Goal: Task Accomplishment & Management: Use online tool/utility

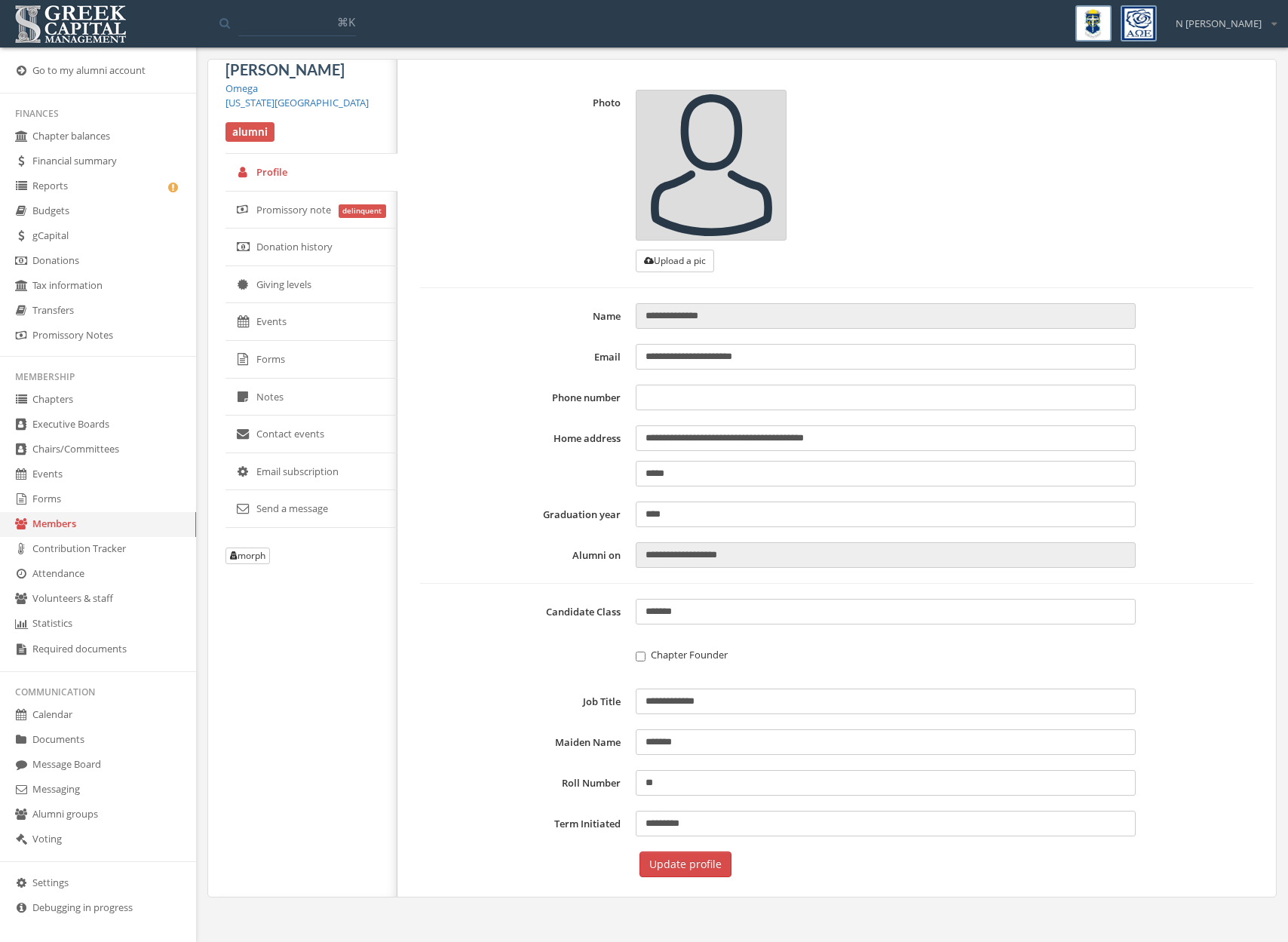
type input "**********"
click at [87, 734] on link "Documents" at bounding box center [98, 740] width 196 height 25
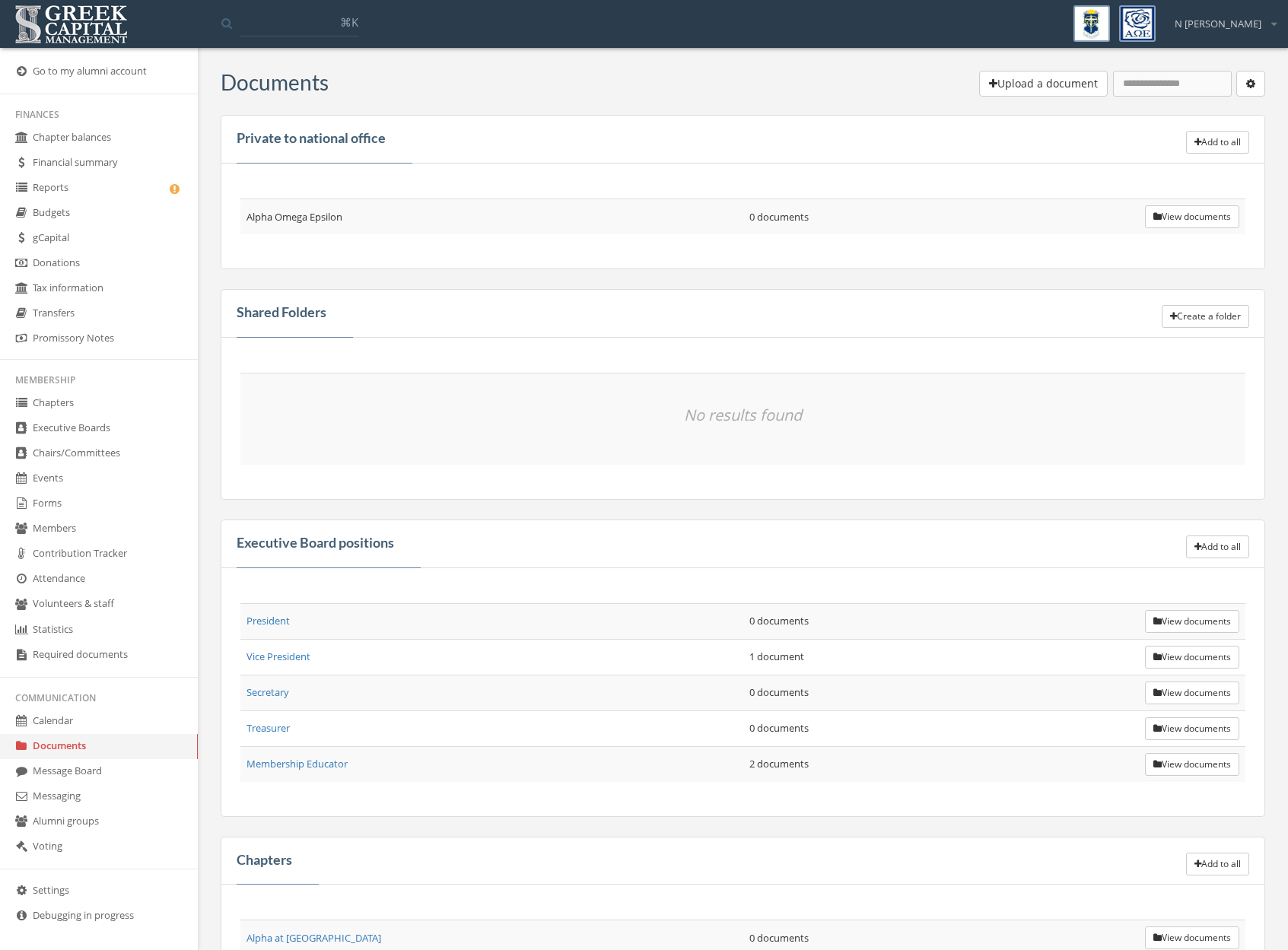
click at [58, 505] on link "Forms" at bounding box center [99, 503] width 198 height 25
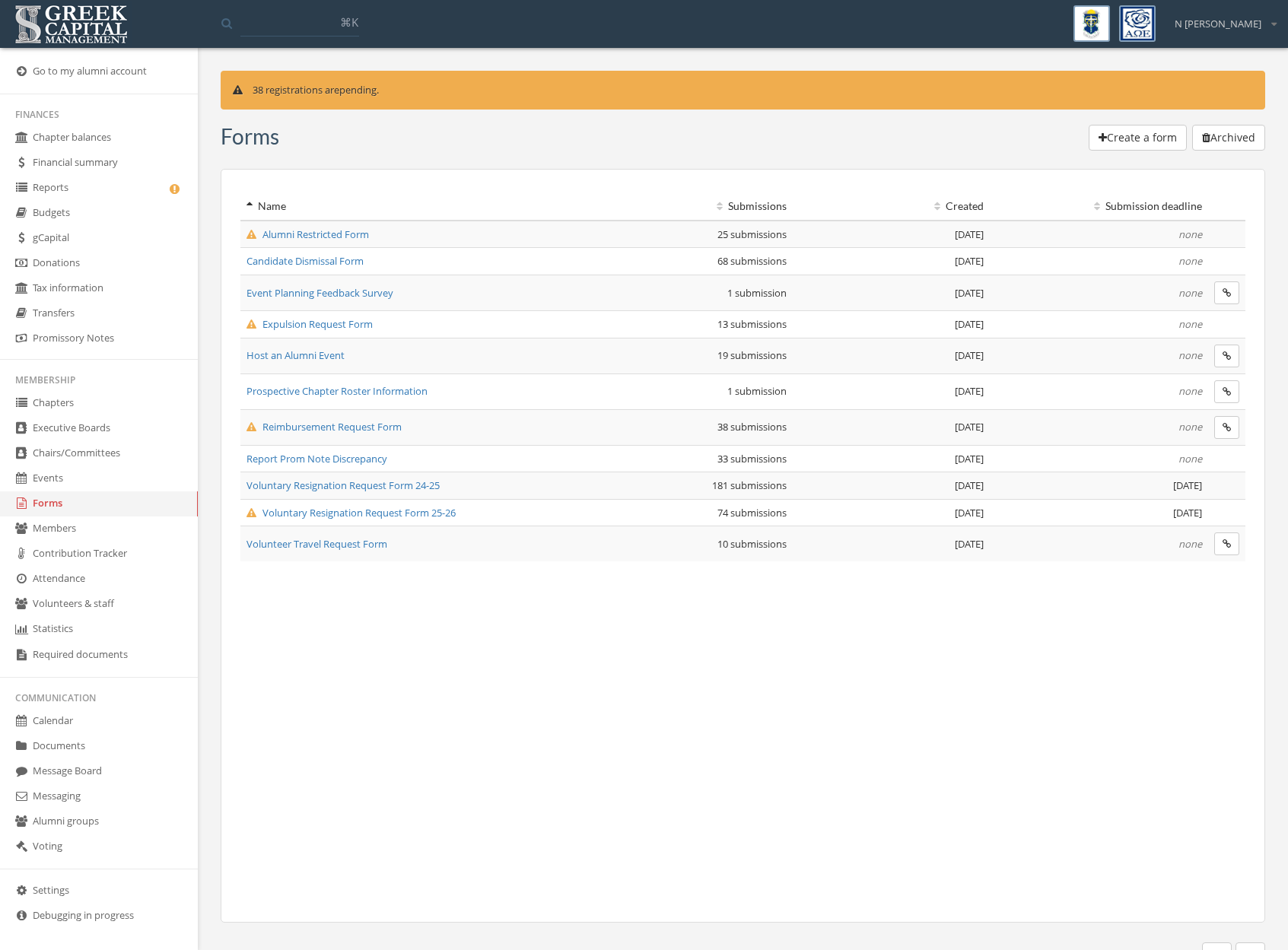
click at [341, 435] on td "Reimbursement Request Form" at bounding box center [408, 427] width 335 height 36
click at [341, 427] on span "Reimbursement Request Form" at bounding box center [324, 426] width 155 height 14
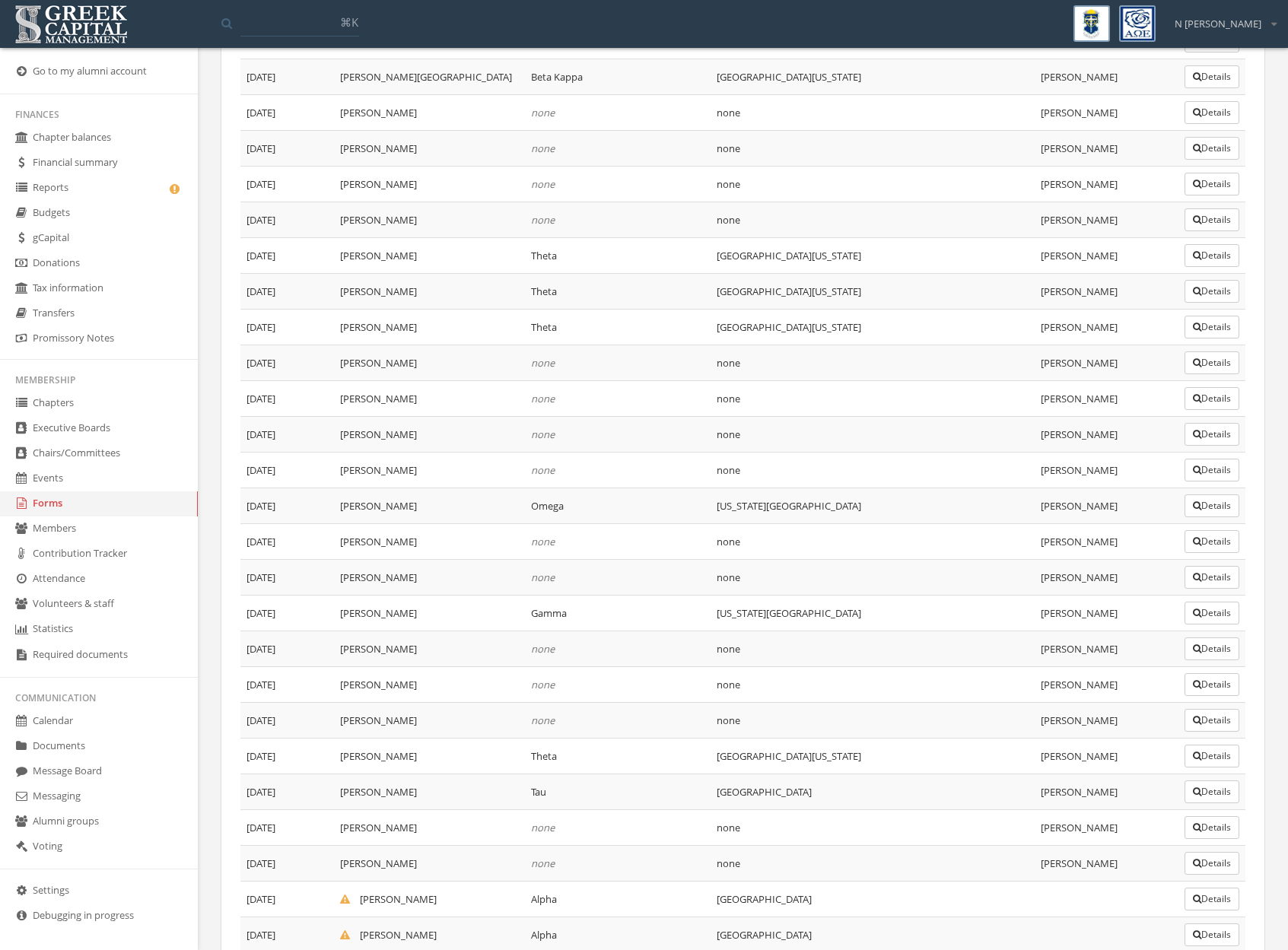
scroll to position [913, 0]
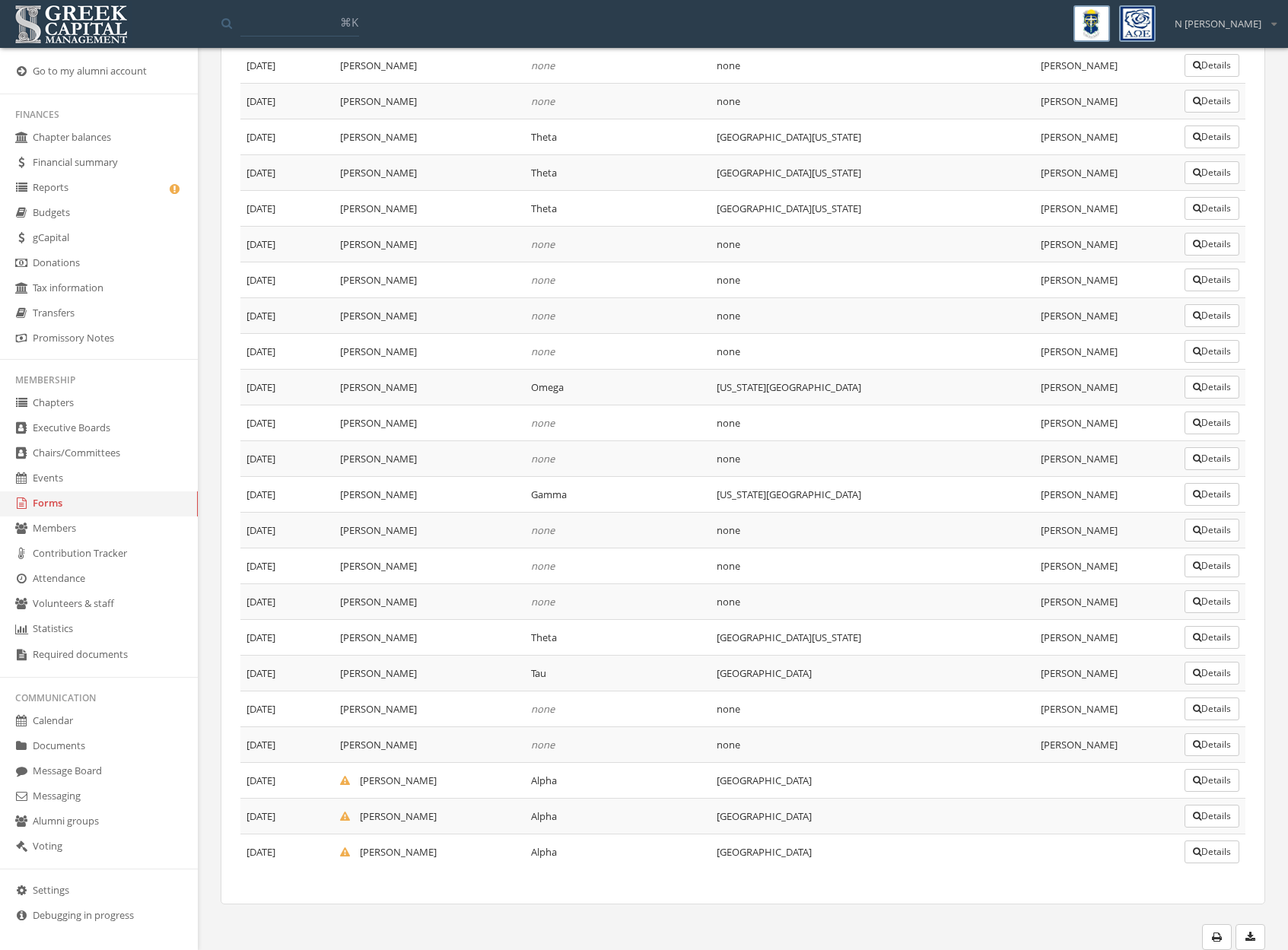
click at [1215, 787] on button "Details" at bounding box center [1212, 780] width 55 height 23
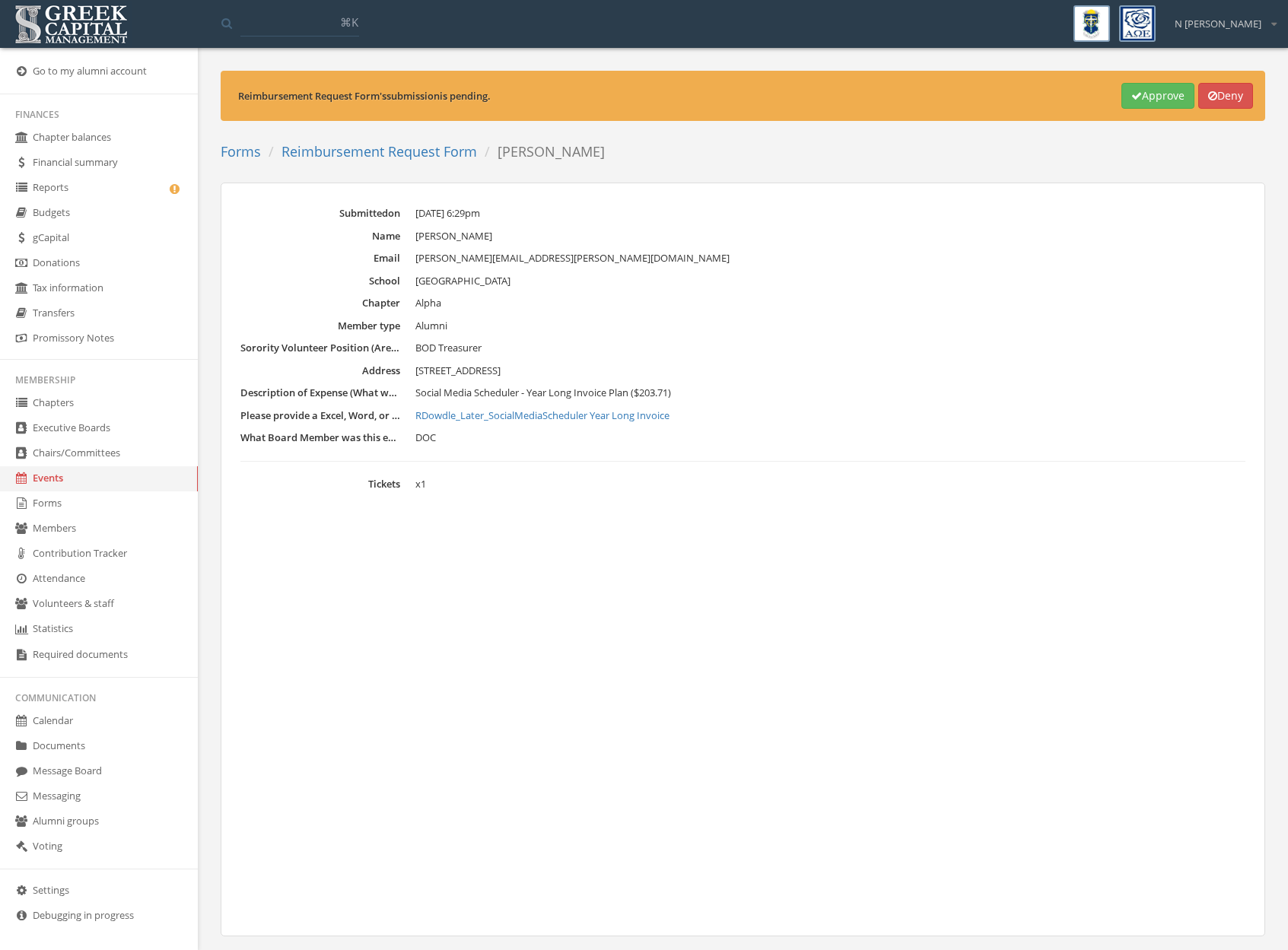
click at [636, 413] on link "RDowdle_Later_SocialMediaScheduler Year Long Invoice" at bounding box center [830, 416] width 830 height 16
click at [1118, 91] on div "Approve Deny" at bounding box center [1186, 96] width 136 height 26
click at [1131, 92] on icon "button" at bounding box center [1136, 96] width 11 height 11
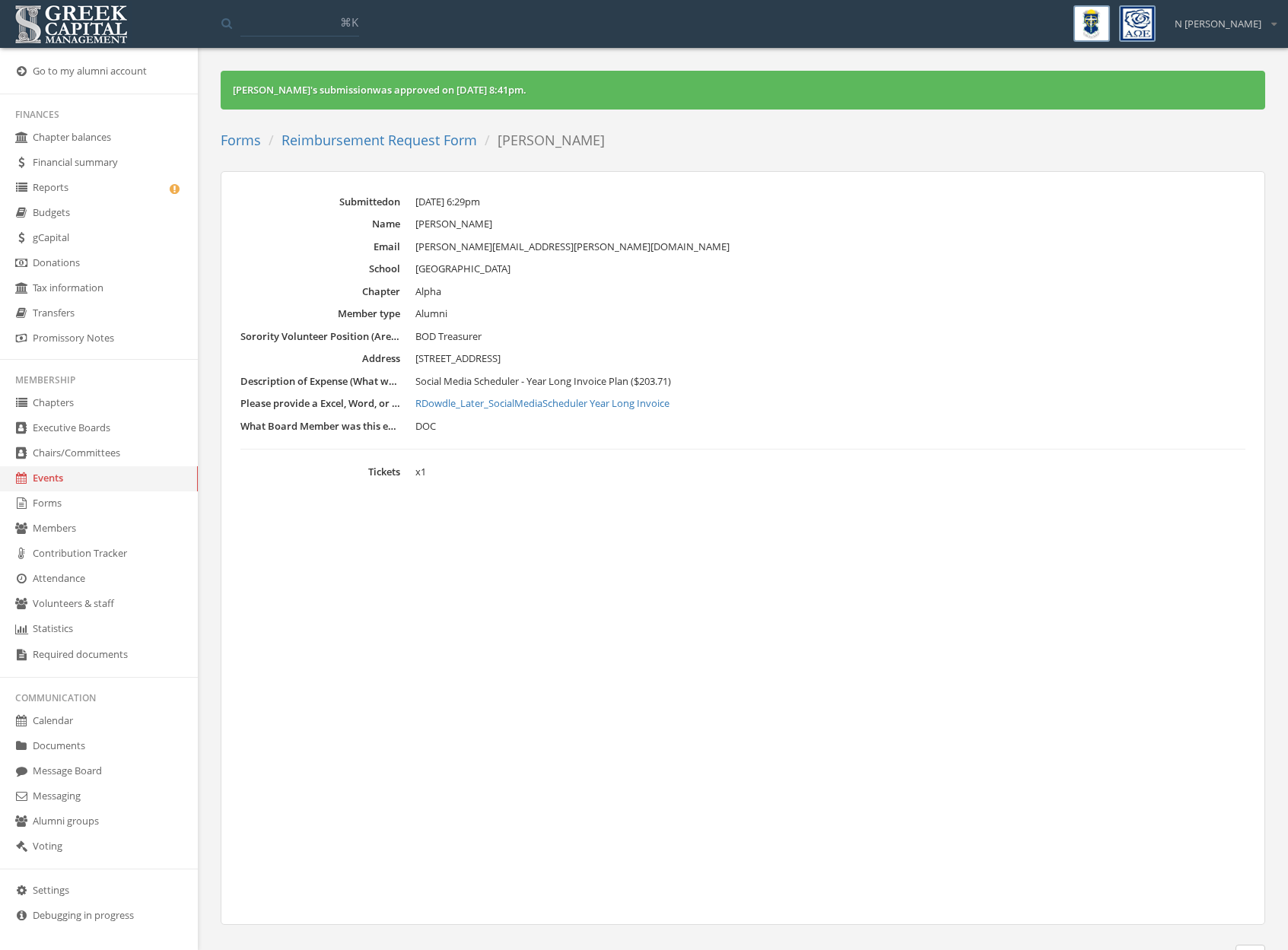
click at [412, 141] on link "Reimbursement Request Form" at bounding box center [378, 140] width 195 height 18
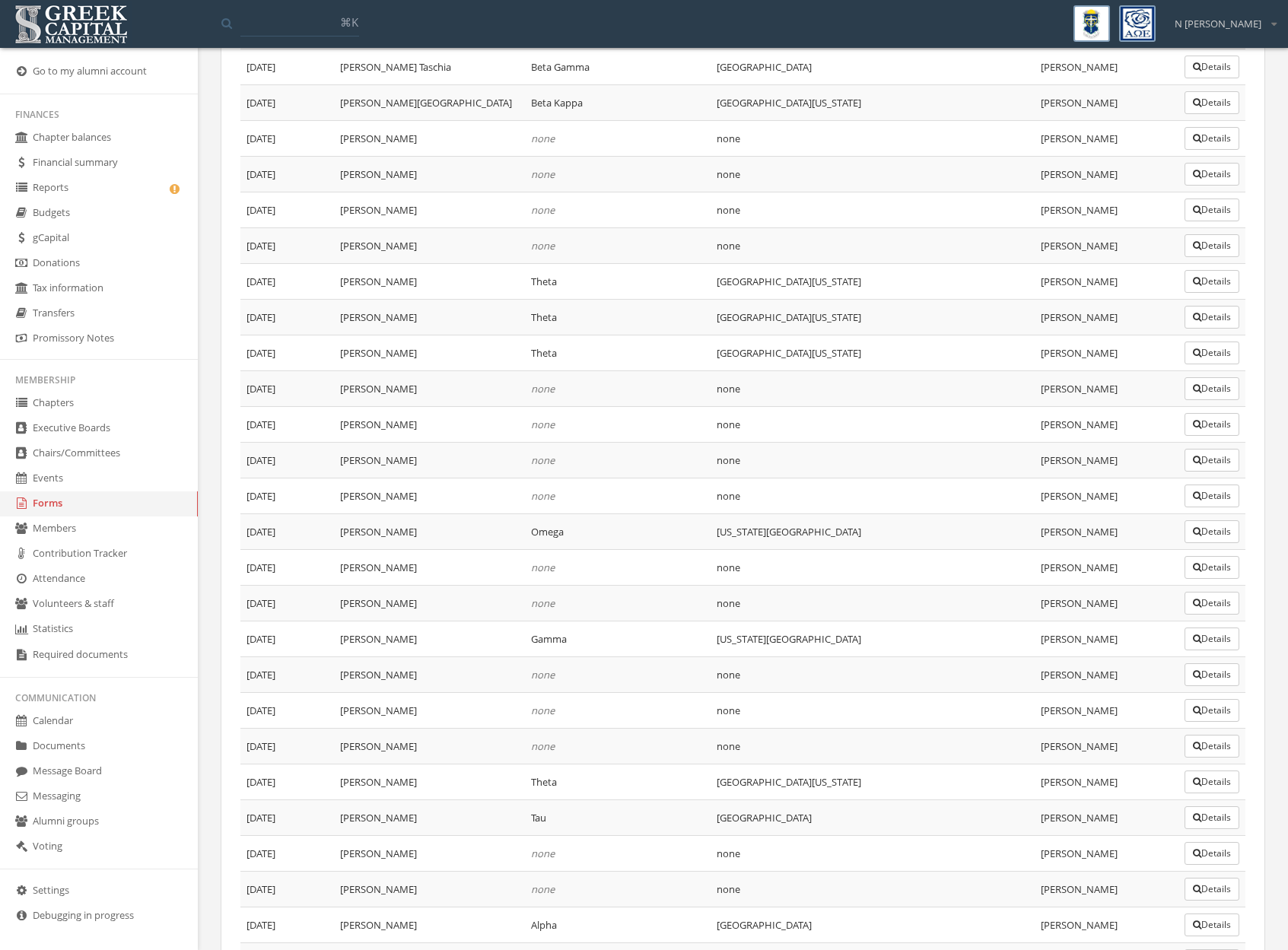
scroll to position [913, 0]
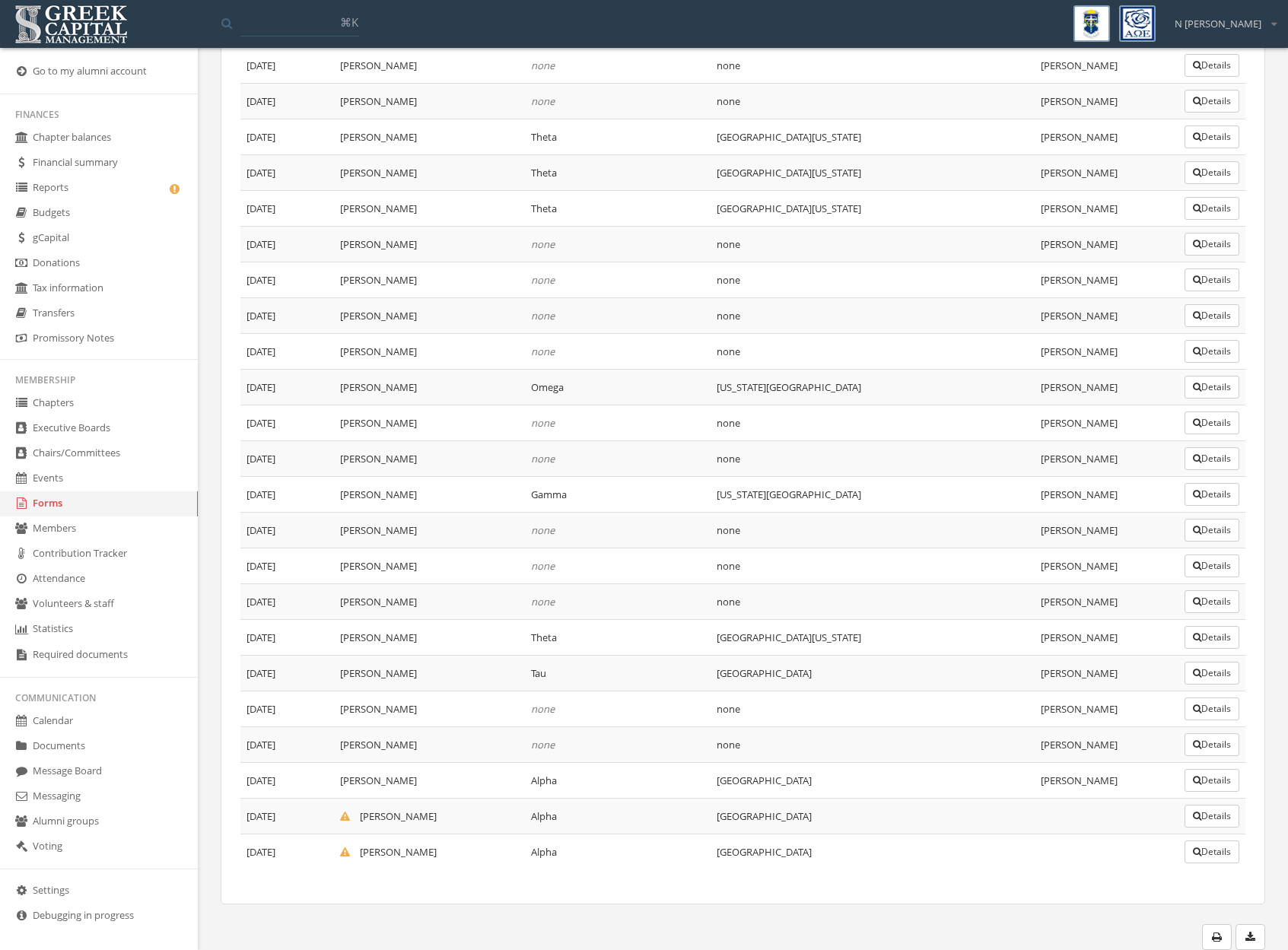
click at [1228, 814] on button "Details" at bounding box center [1212, 816] width 55 height 23
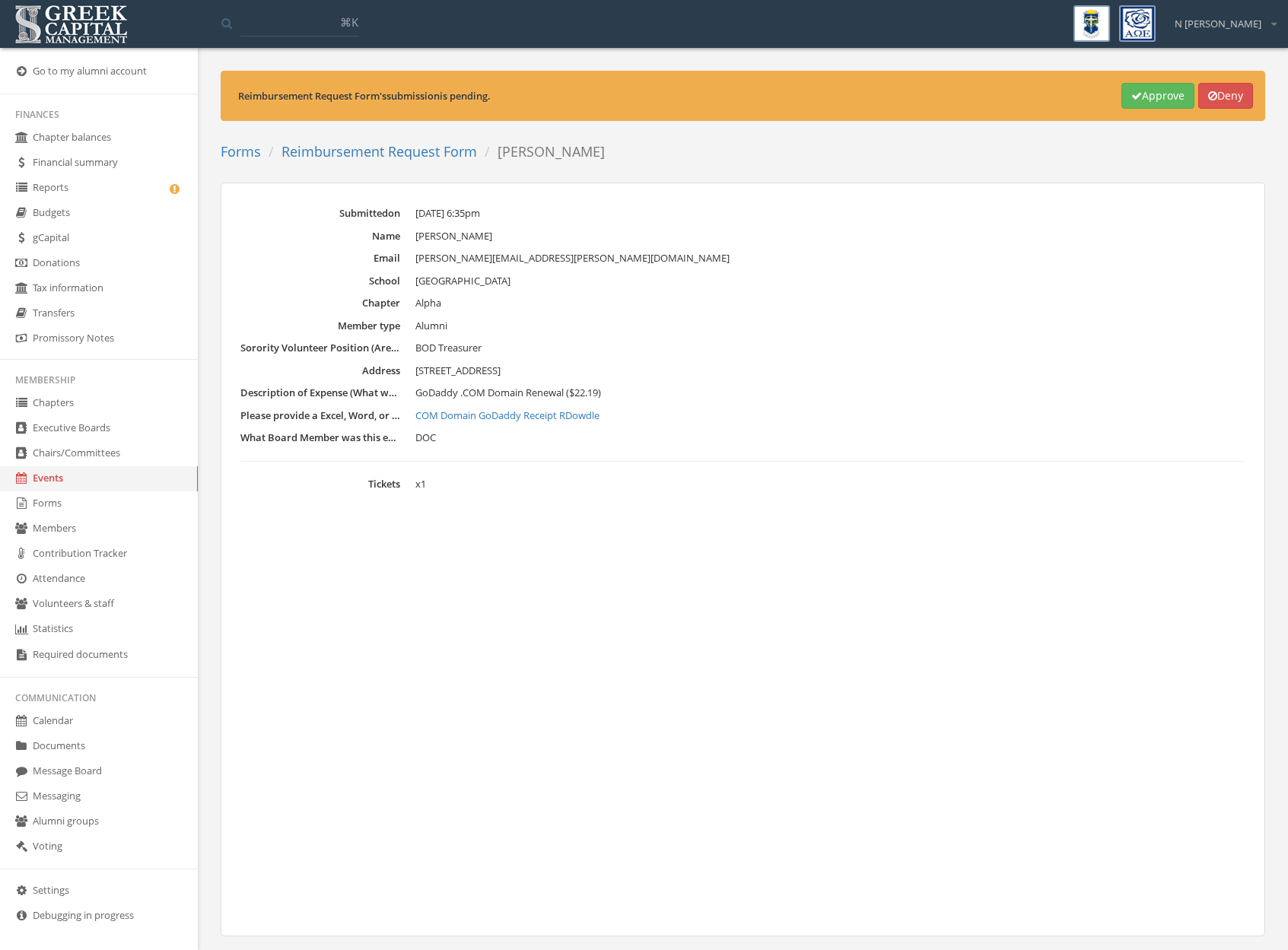
click at [481, 415] on link "COM Domain GoDaddy Receipt RDowdle" at bounding box center [830, 416] width 830 height 16
click at [1131, 99] on icon "button" at bounding box center [1136, 96] width 11 height 11
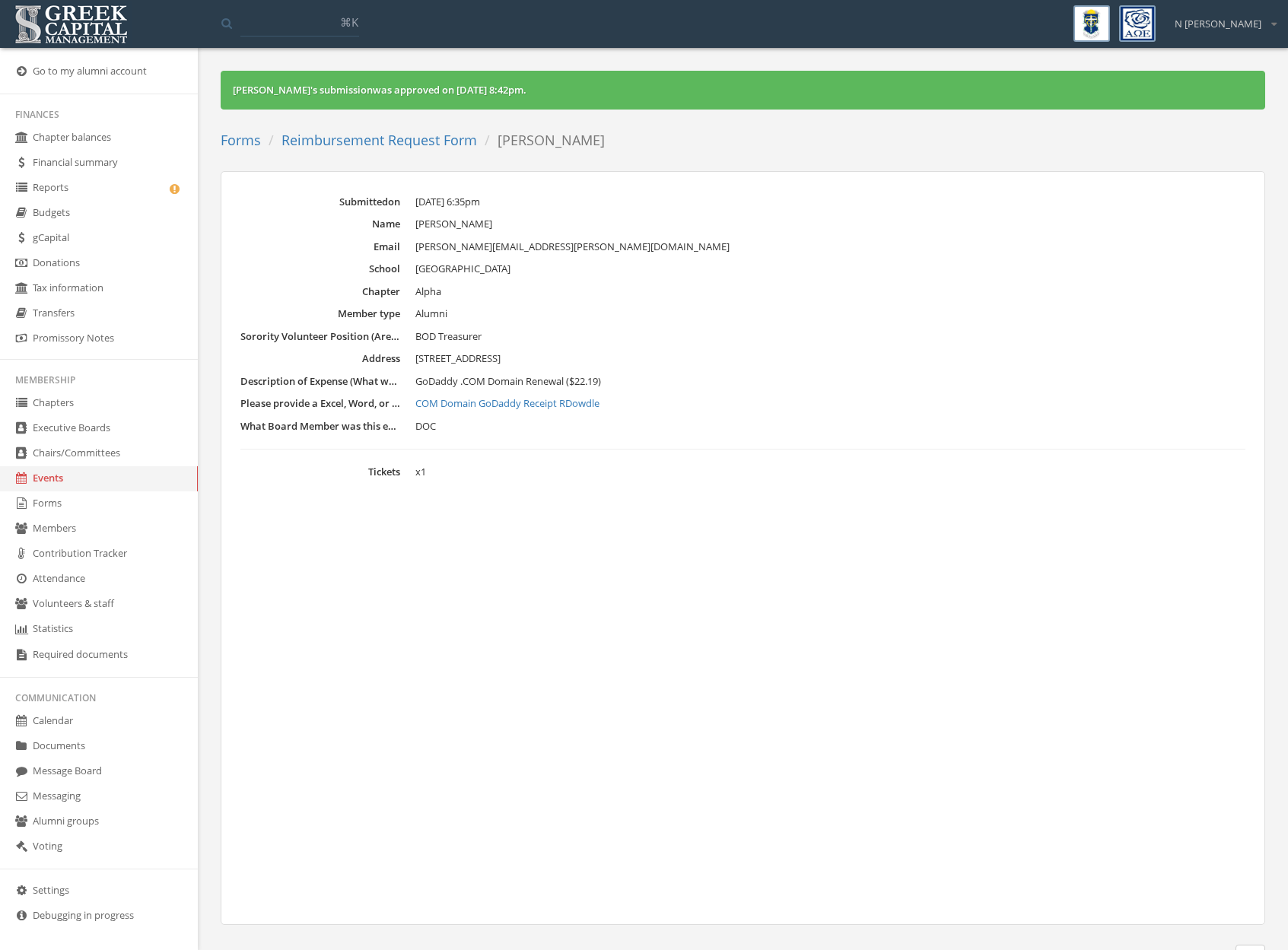
click at [396, 140] on link "Reimbursement Request Form" at bounding box center [378, 140] width 195 height 18
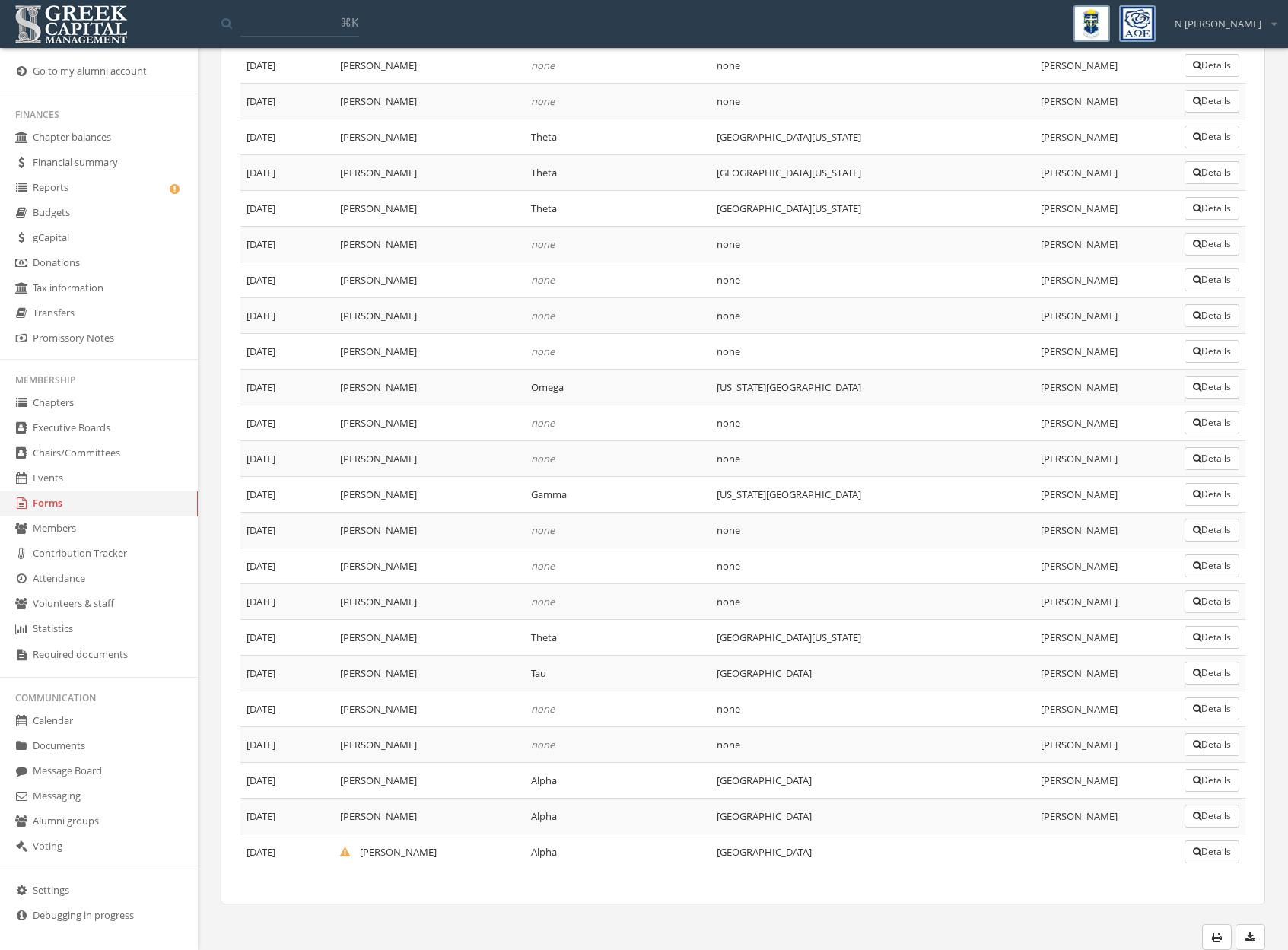
scroll to position [910, 0]
click at [1210, 860] on button "Details" at bounding box center [1212, 854] width 55 height 23
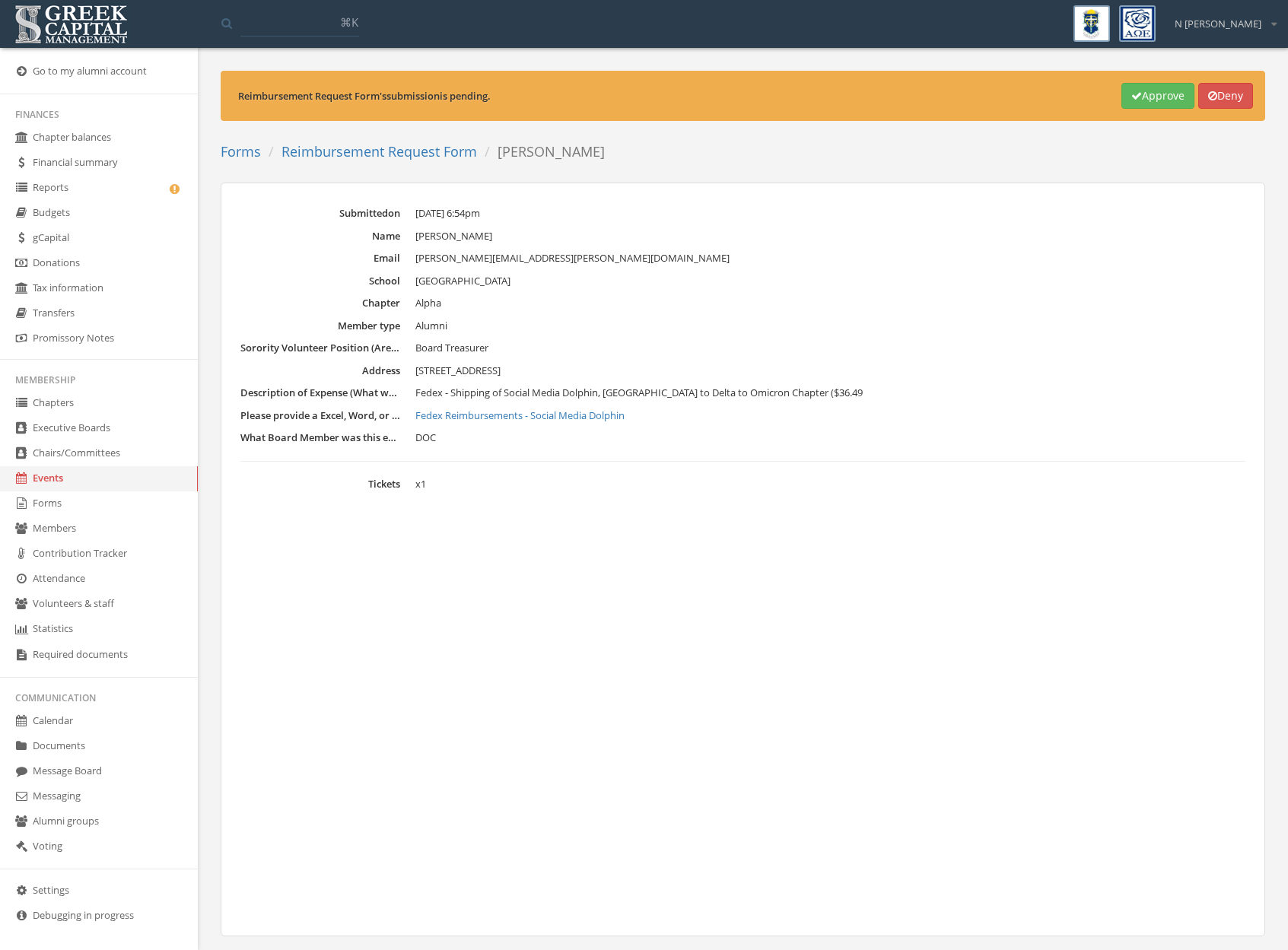
click at [525, 422] on link "Fedex Reimbursements - Social Media Dolphin" at bounding box center [830, 416] width 830 height 16
click at [1149, 85] on button "Approve" at bounding box center [1157, 96] width 73 height 26
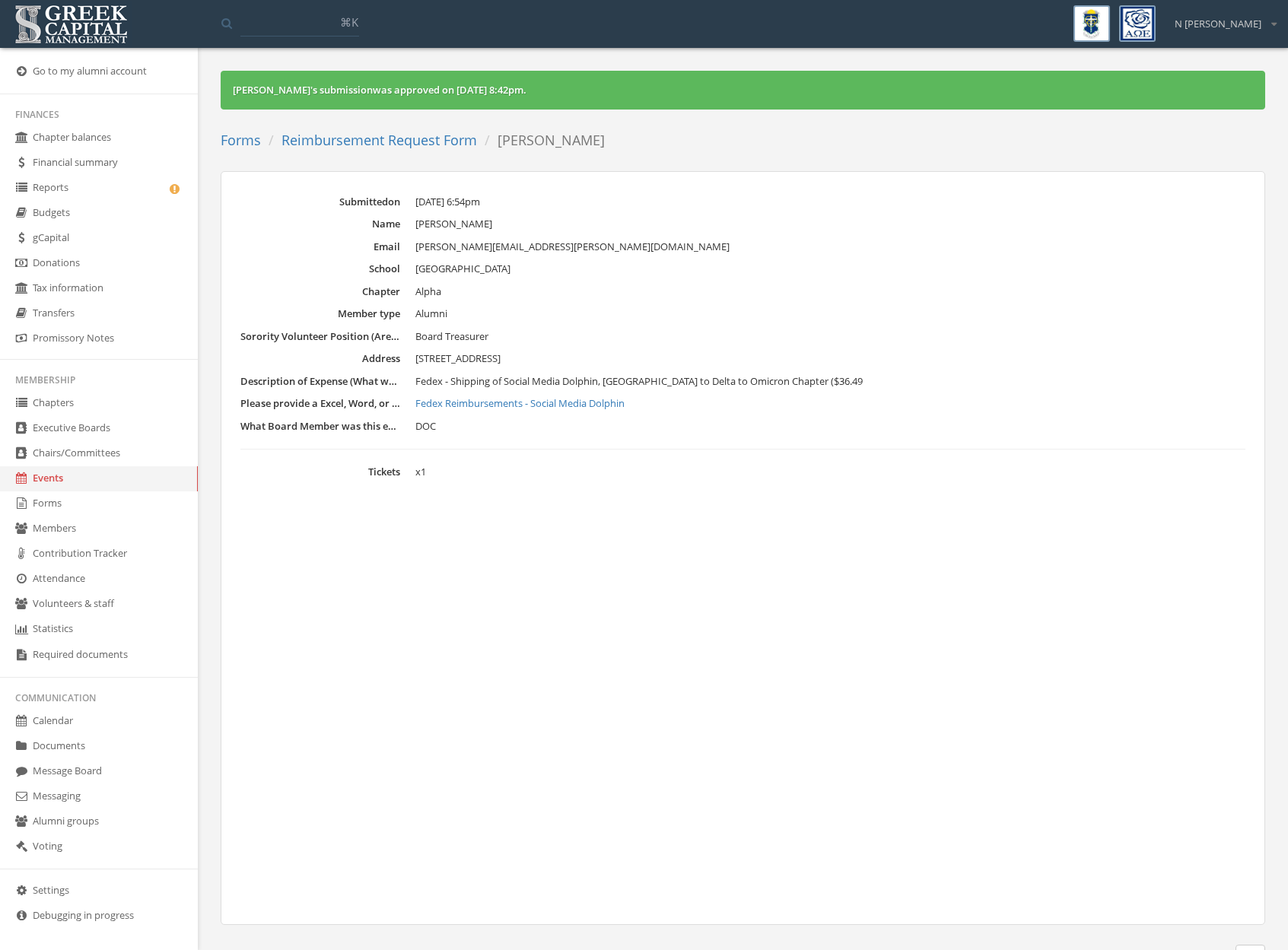
click at [47, 502] on link "Forms" at bounding box center [99, 503] width 198 height 25
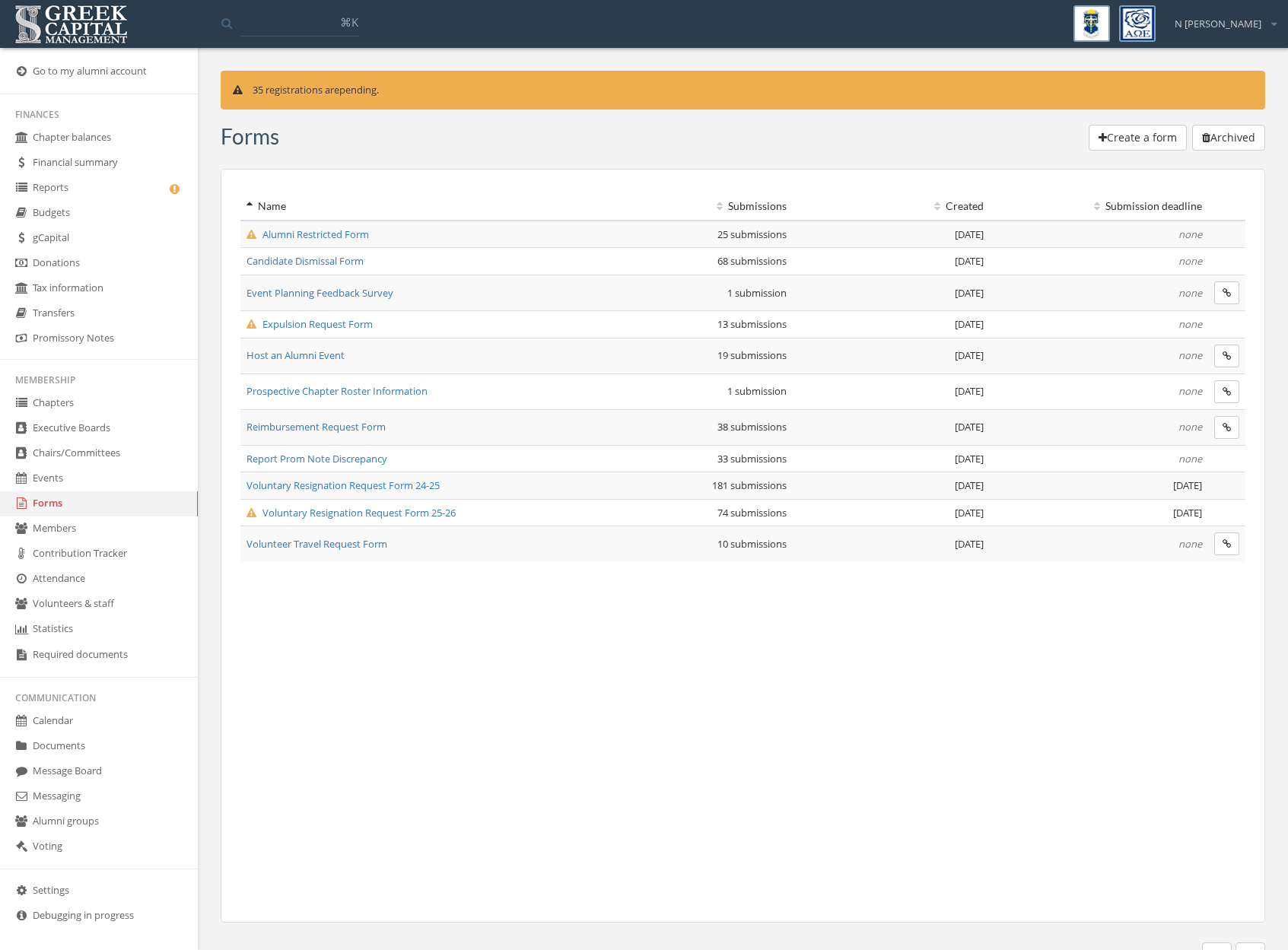
drag, startPoint x: 648, startPoint y: 584, endPoint x: 619, endPoint y: 589, distance: 29.4
click at [648, 583] on div "Name Submissions Created Submission deadline Alumni Restricted Form 25 submissi…" at bounding box center [743, 546] width 1044 height 754
click at [49, 770] on link "Message Board" at bounding box center [99, 771] width 198 height 25
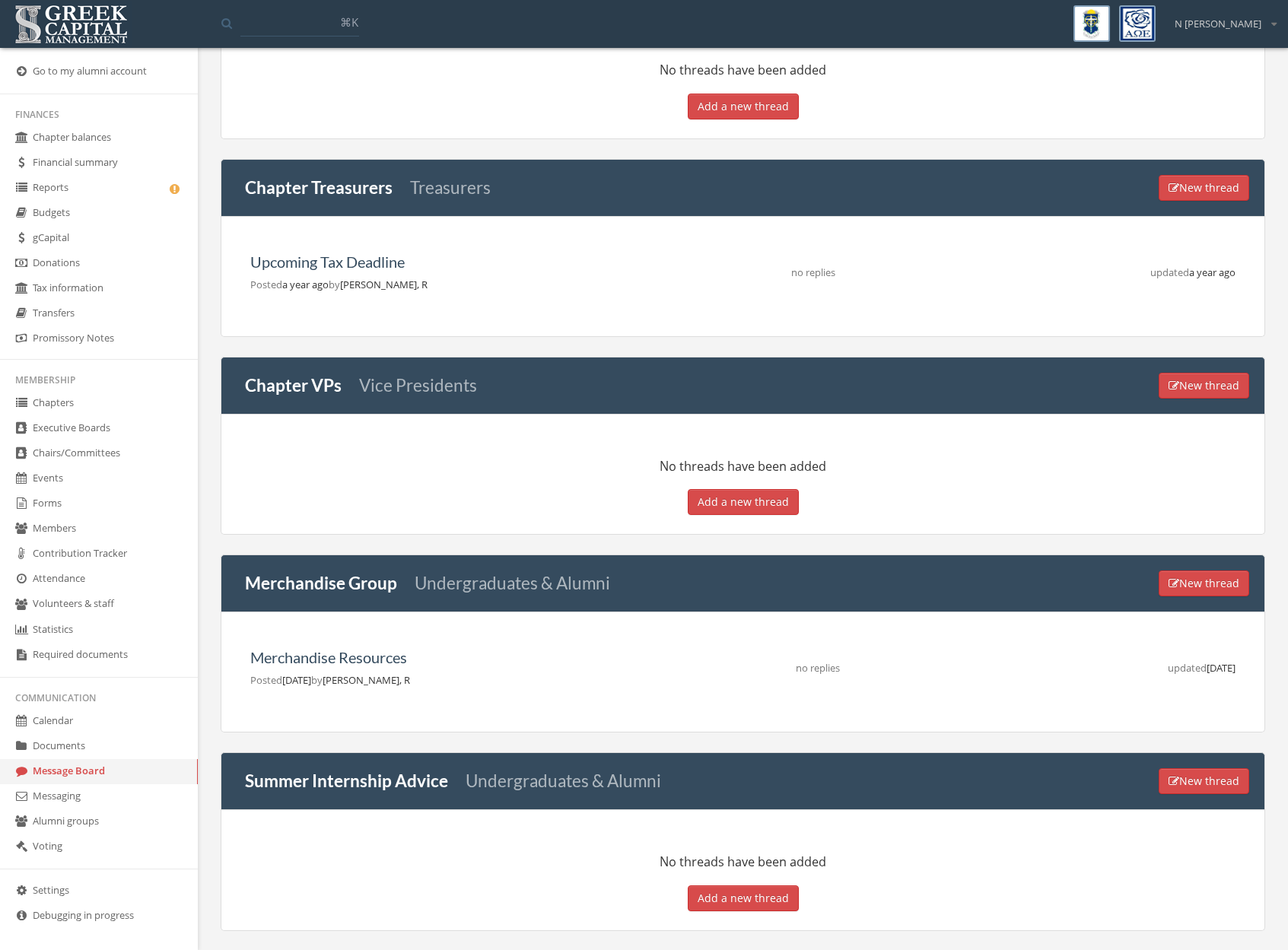
scroll to position [1144, 0]
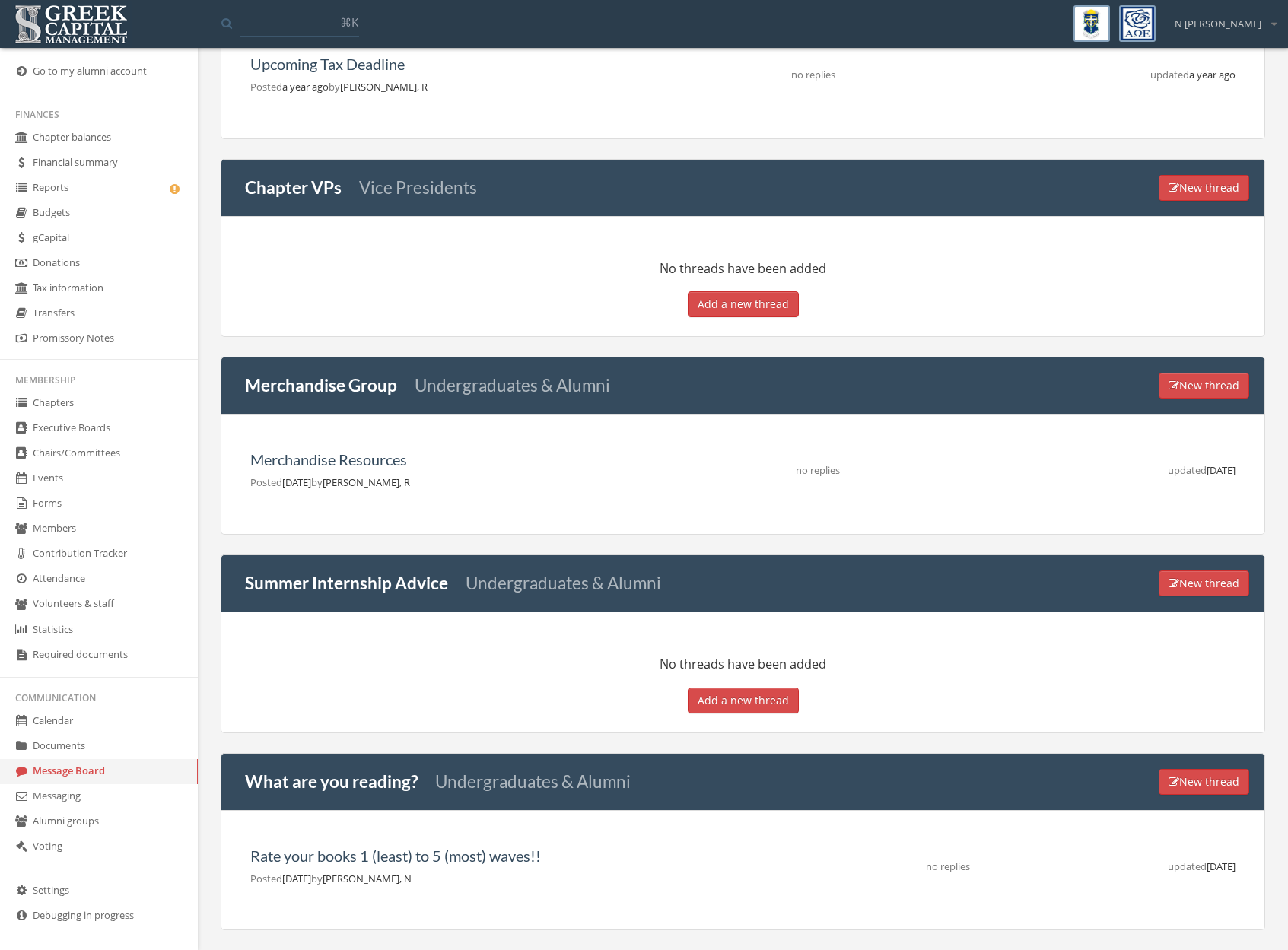
click at [436, 662] on p "No threads have been added" at bounding box center [743, 665] width 1005 height 21
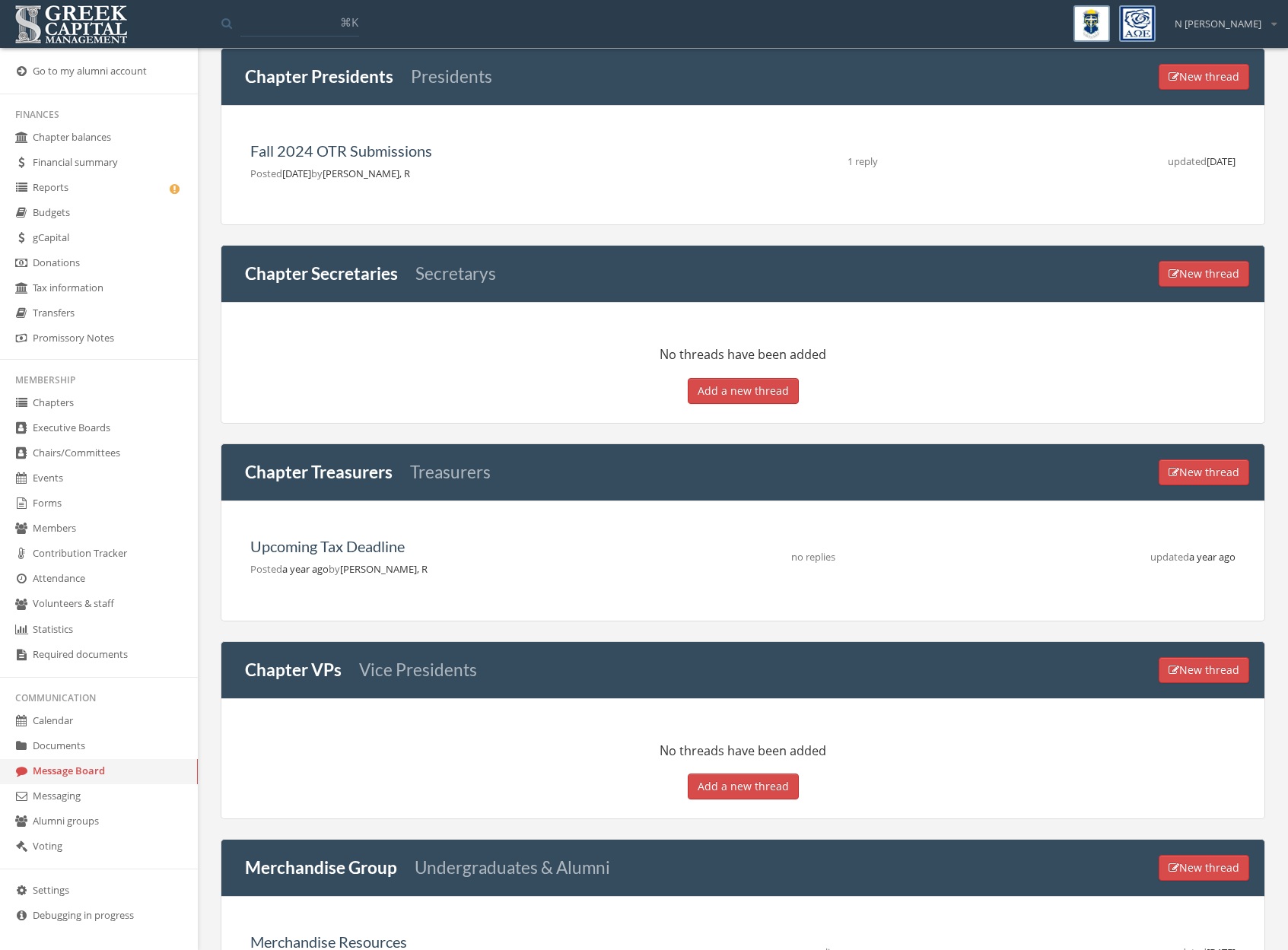
scroll to position [837, 0]
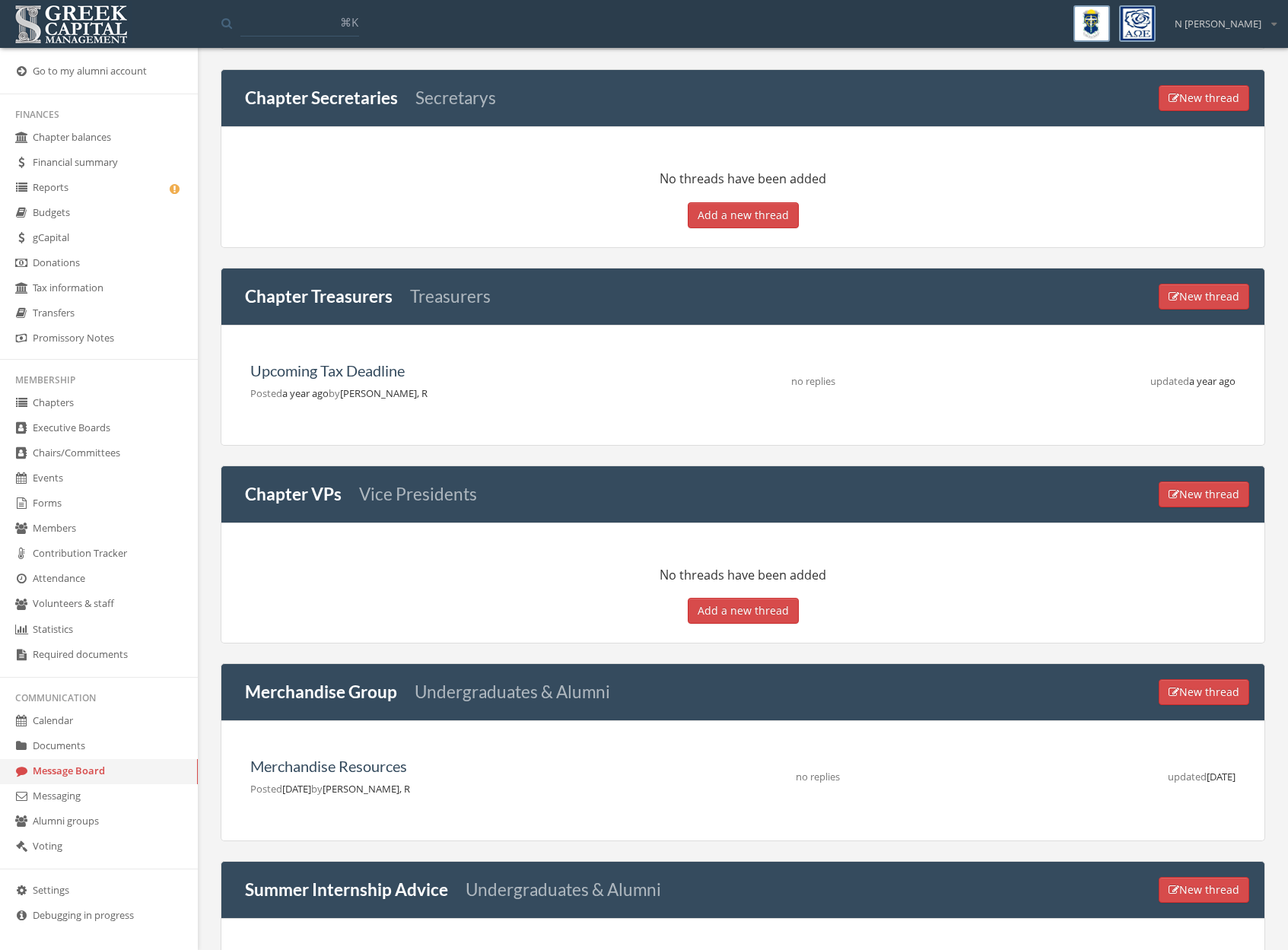
click at [61, 801] on link "Messaging" at bounding box center [99, 796] width 198 height 25
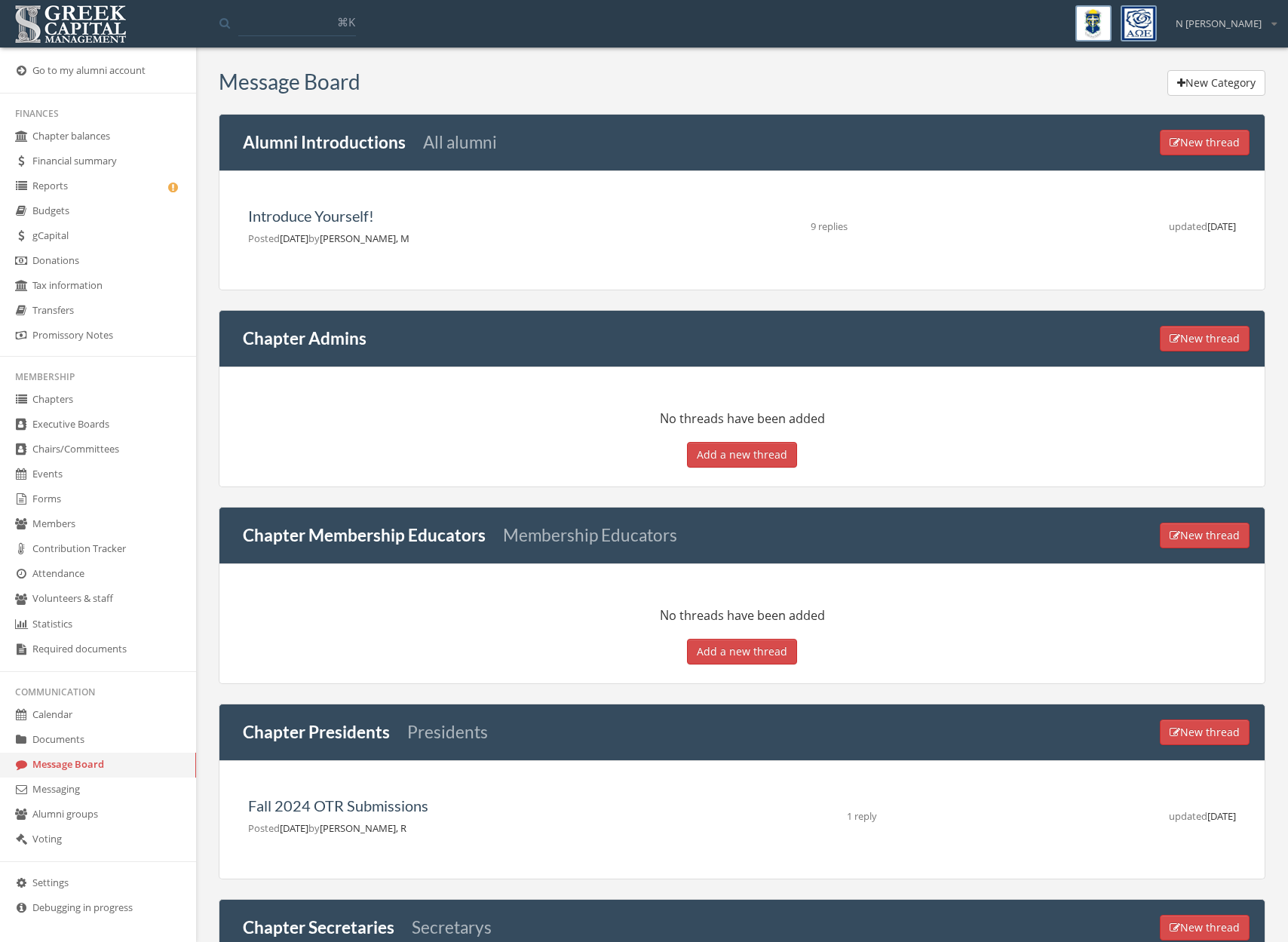
click at [61, 794] on link "Messaging" at bounding box center [98, 790] width 196 height 25
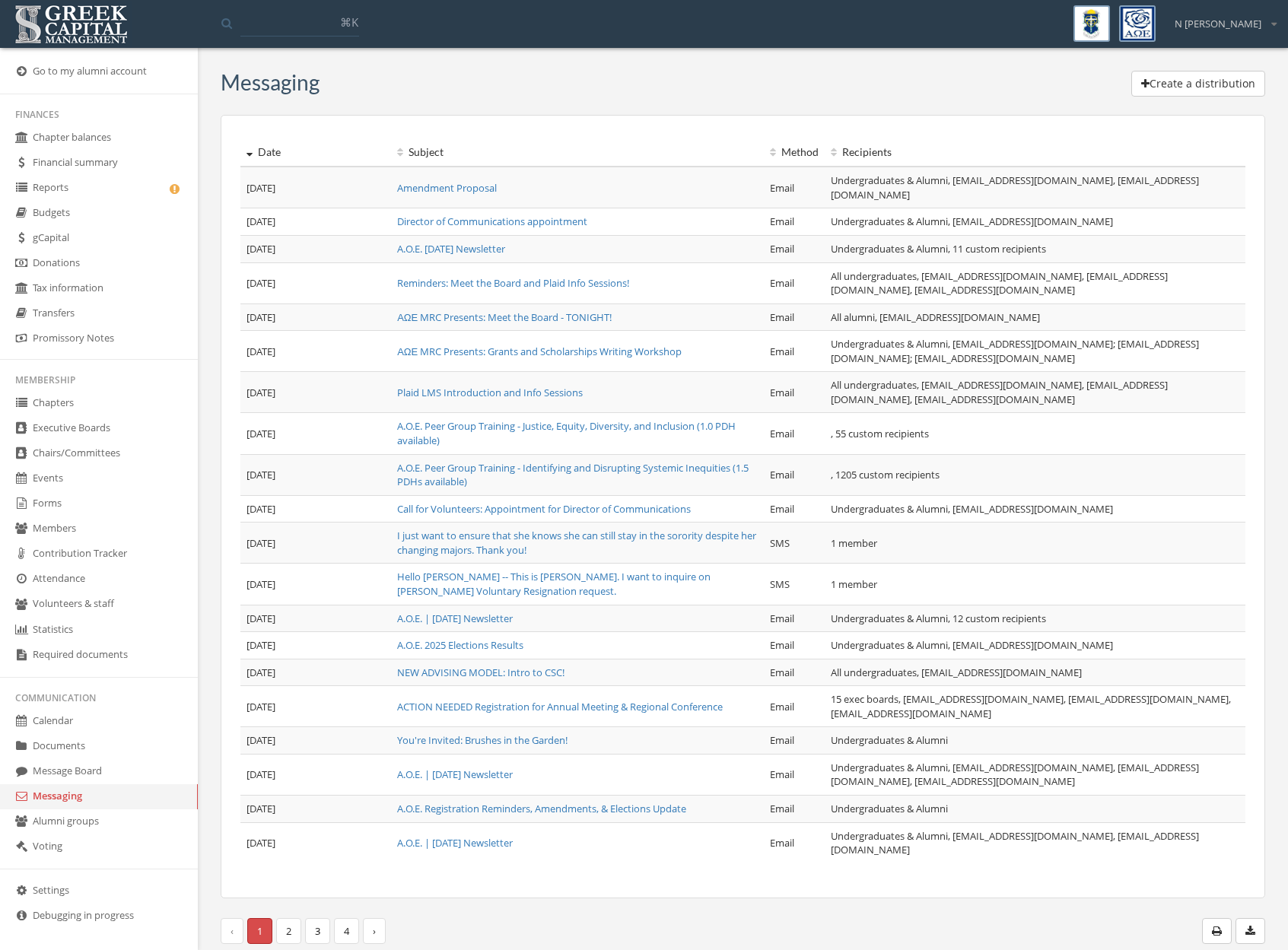
click at [436, 190] on link "Amendment Proposal" at bounding box center [447, 188] width 100 height 14
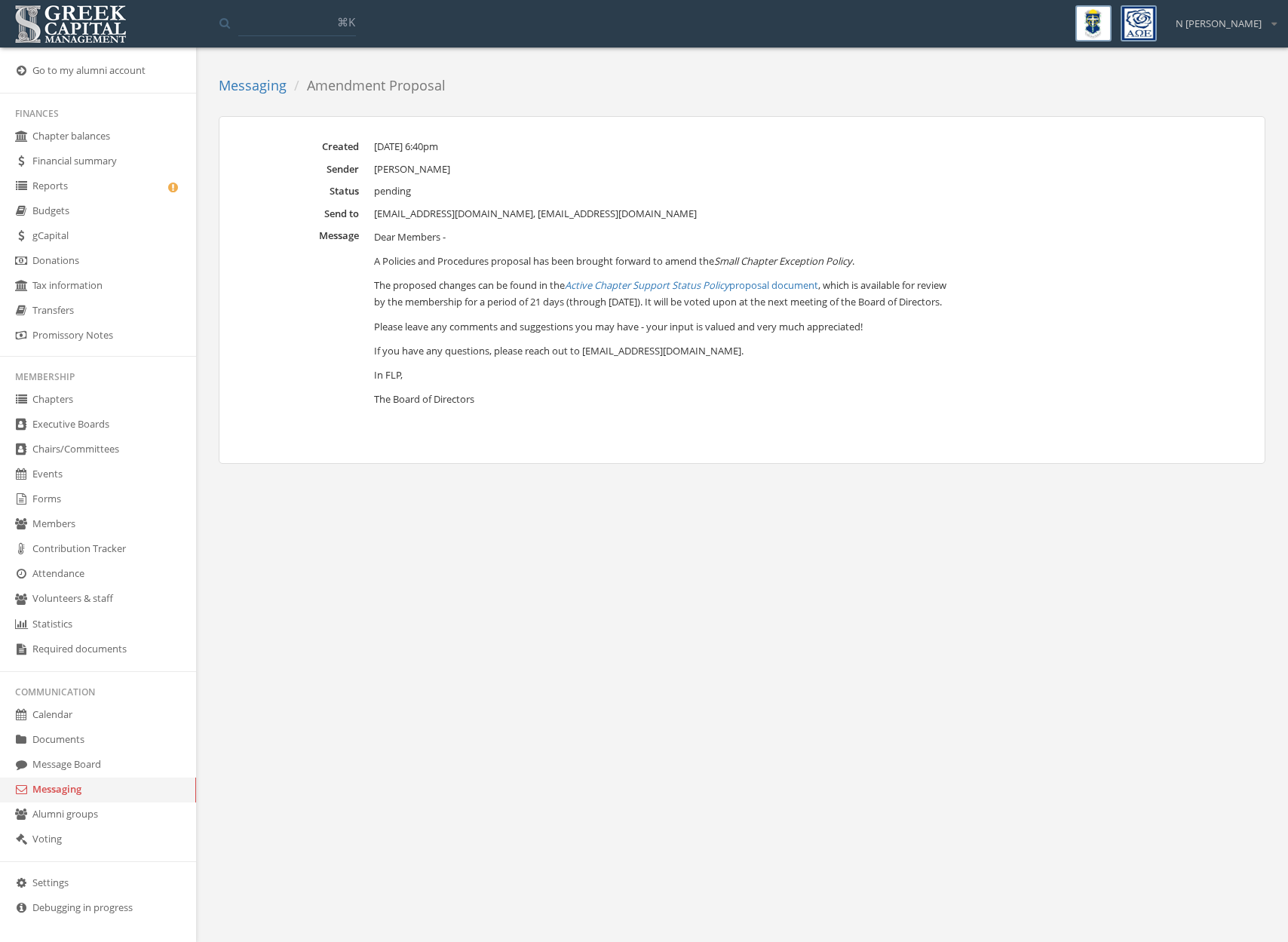
click at [669, 289] on em "Active Chapter Support Status Policy" at bounding box center [646, 285] width 164 height 14
